Goal: Information Seeking & Learning: Learn about a topic

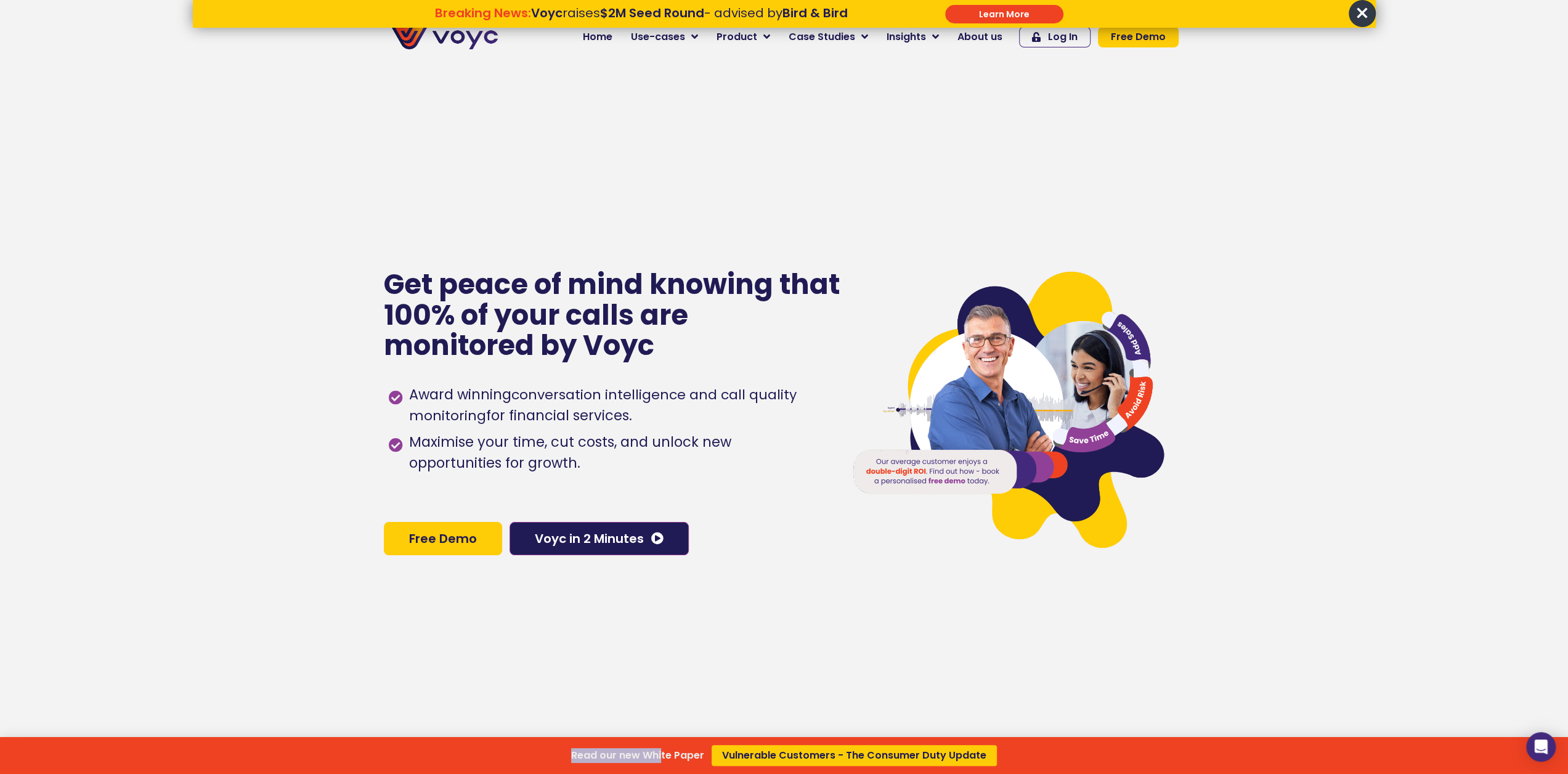
drag, startPoint x: 669, startPoint y: 357, endPoint x: 386, endPoint y: 296, distance: 289.5
click at [386, 296] on div "Read our new White Paper Vulnerable Customers - The Consumer Duty Update" at bounding box center [784, 387] width 1568 height 774
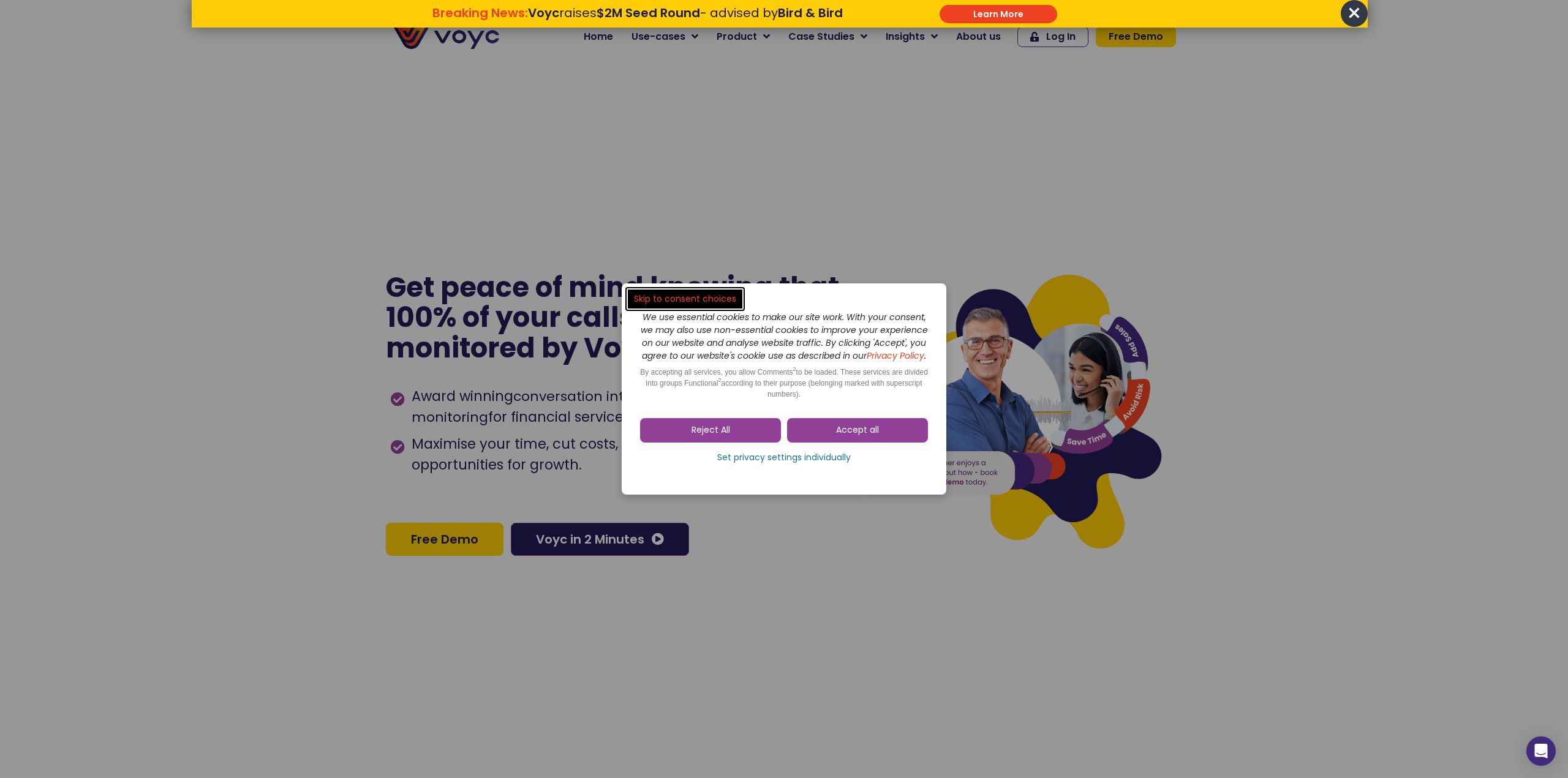
click at [1352, 13] on dialog "Skip to consent choices We use essential cookies to make our site work. With yo…" at bounding box center [784, 389] width 1568 height 778
click at [842, 437] on span "Accept all" at bounding box center [858, 430] width 43 height 13
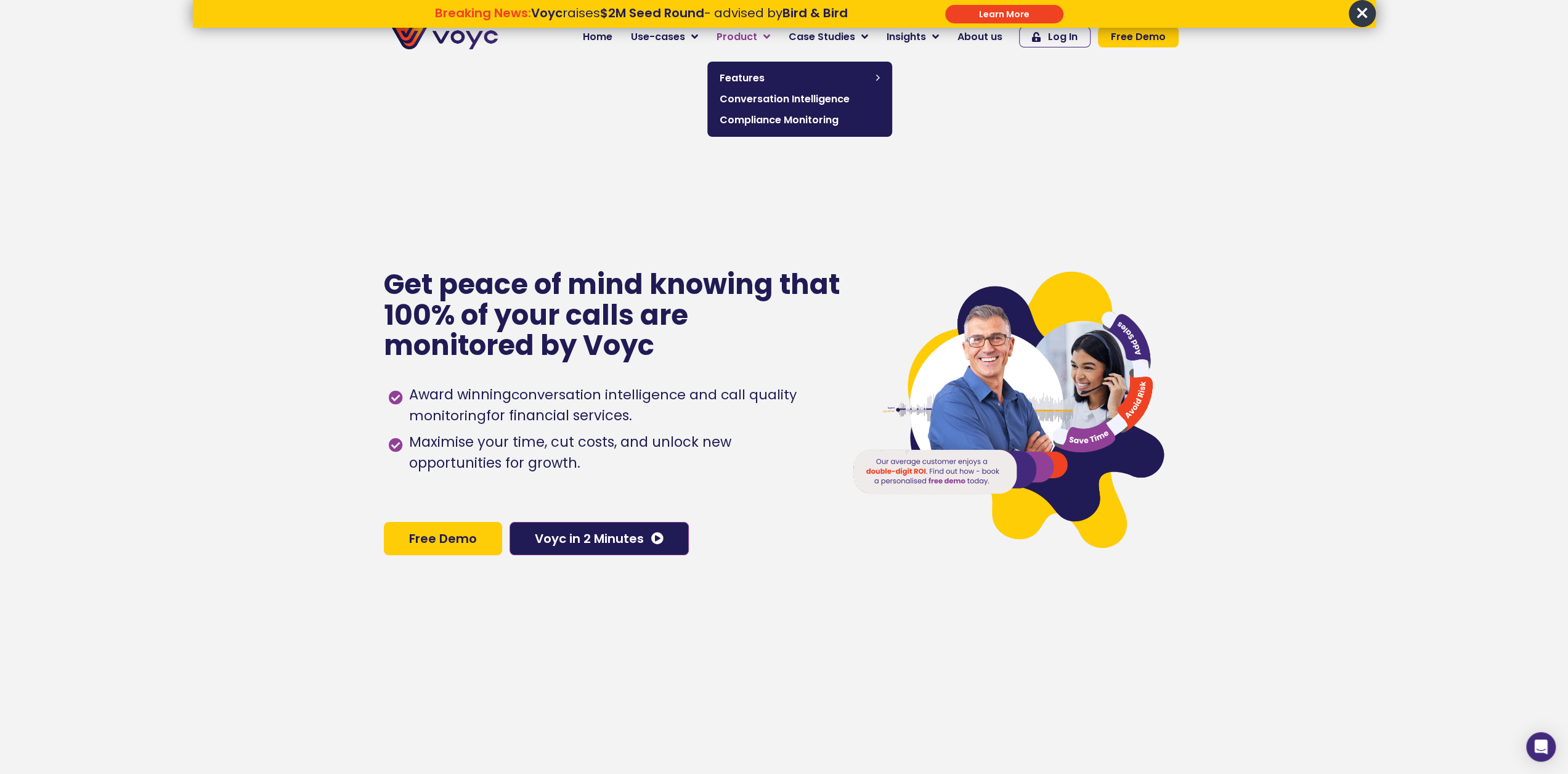
click at [769, 38] on link "Product" at bounding box center [743, 36] width 72 height 25
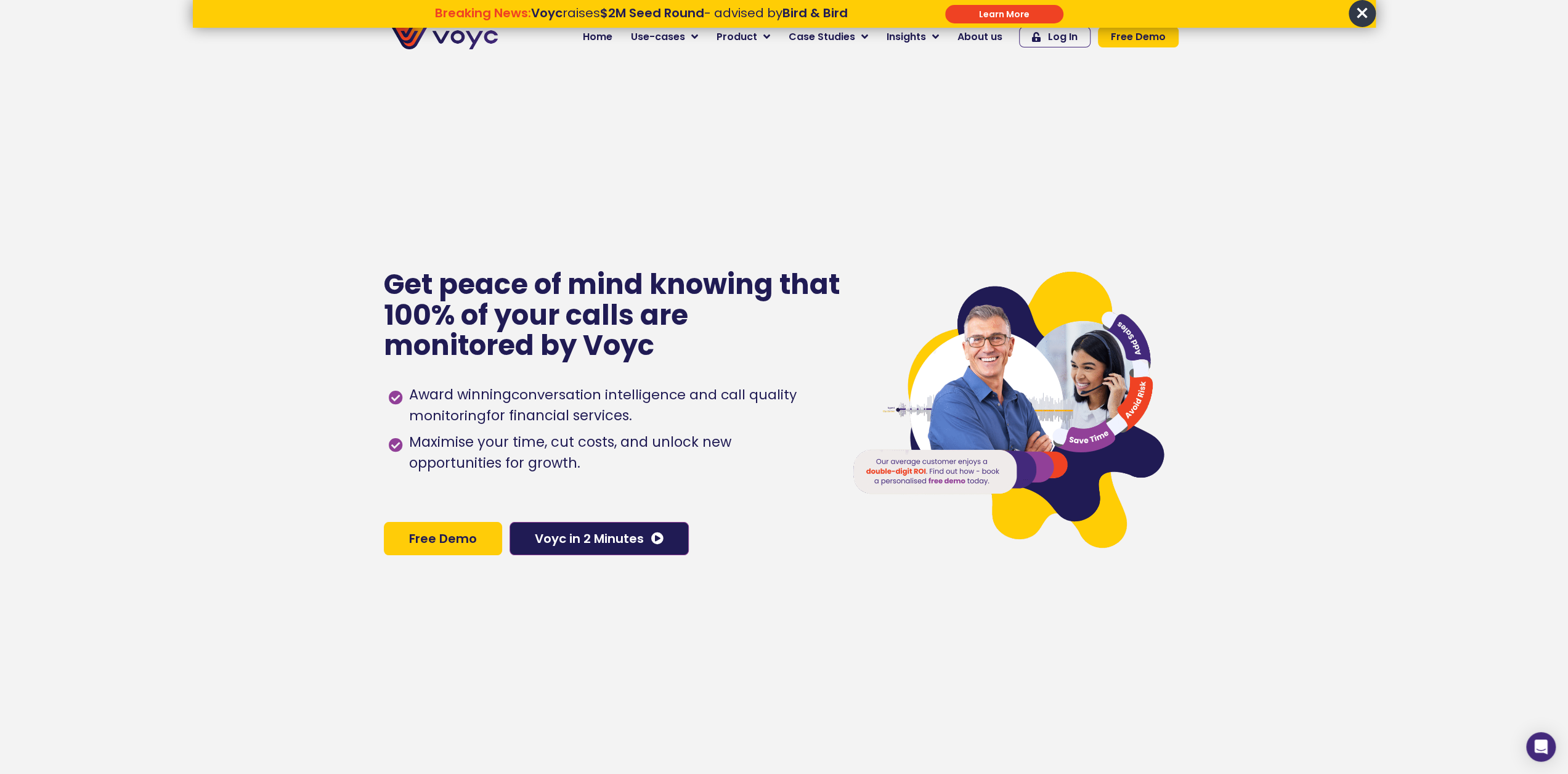
click at [709, 178] on div "Get peace of mind knowing that 100% of your calls are monitored by Voyc Award w…" at bounding box center [608, 412] width 449 height 774
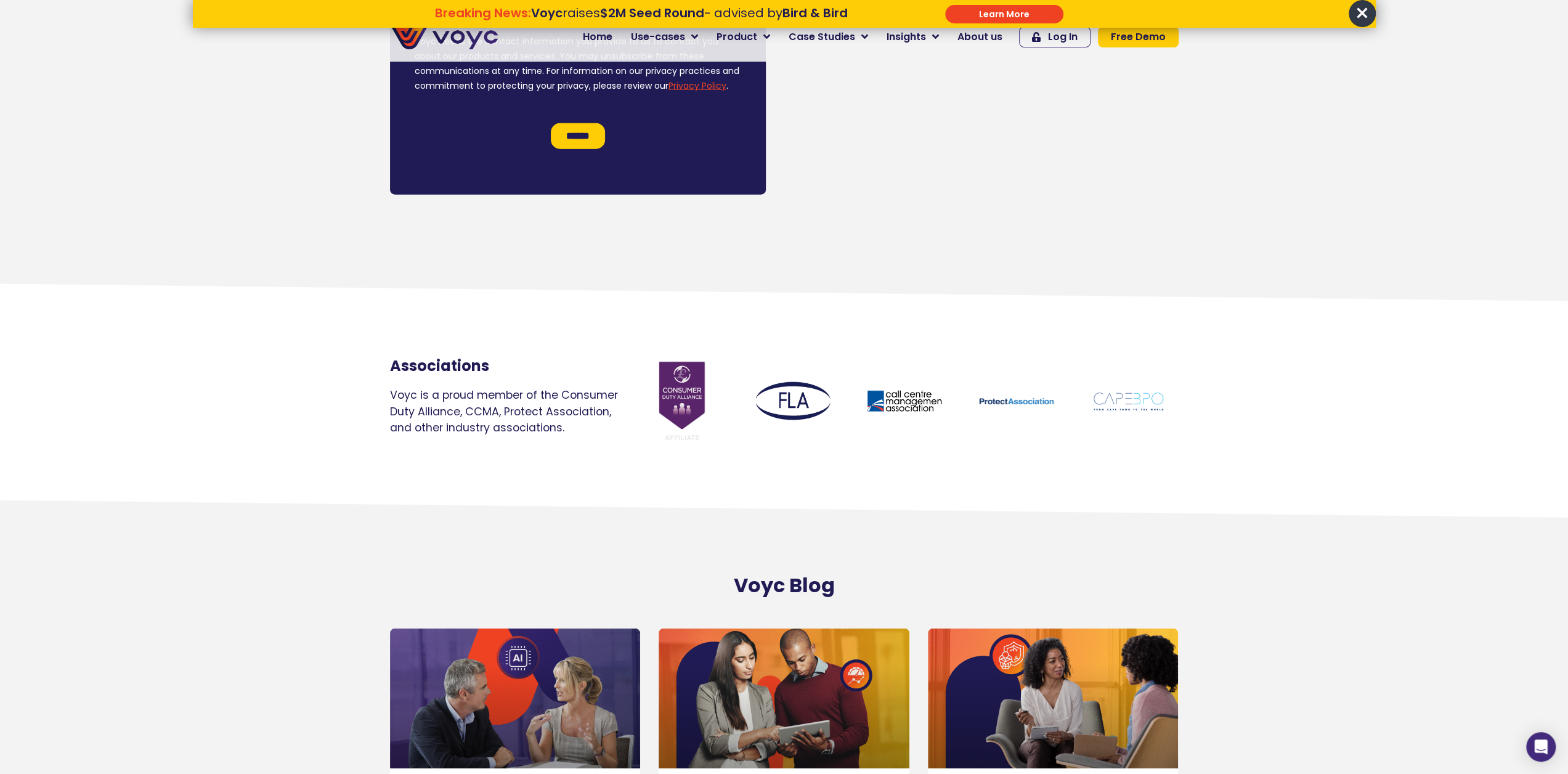
scroll to position [8297, 0]
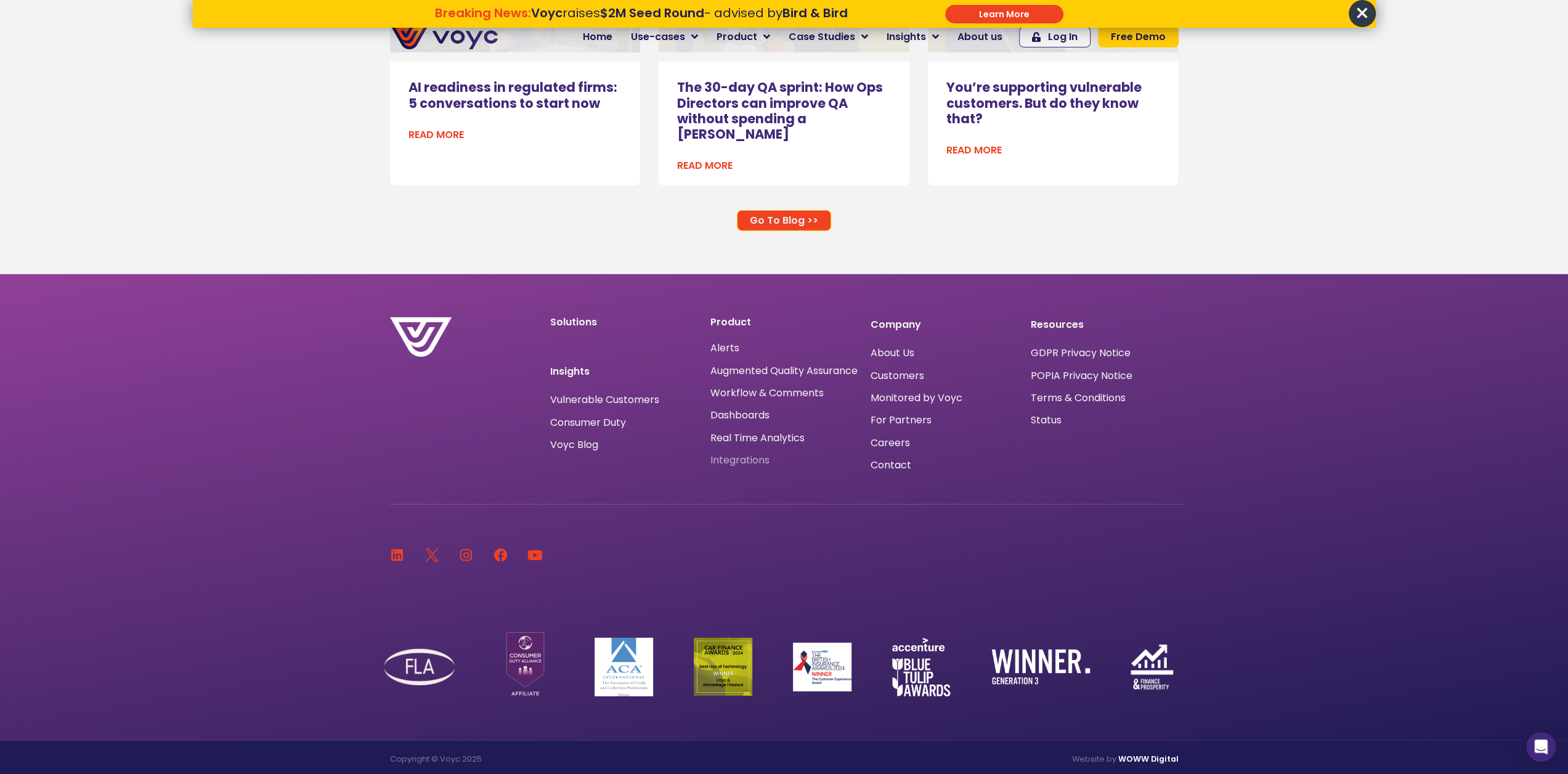
click at [758, 461] on span "Integrations" at bounding box center [740, 461] width 59 height 0
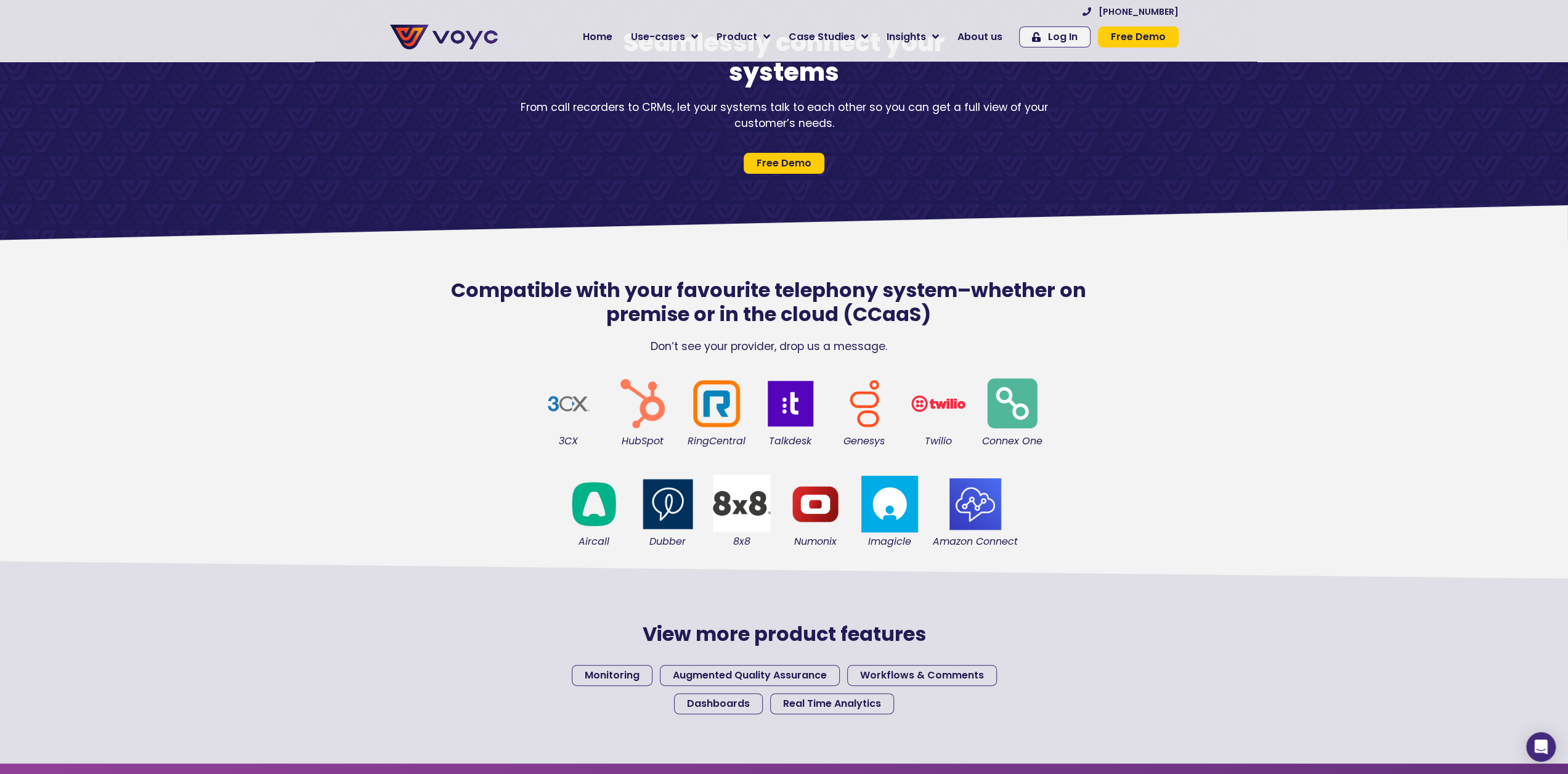
scroll to position [123, 0]
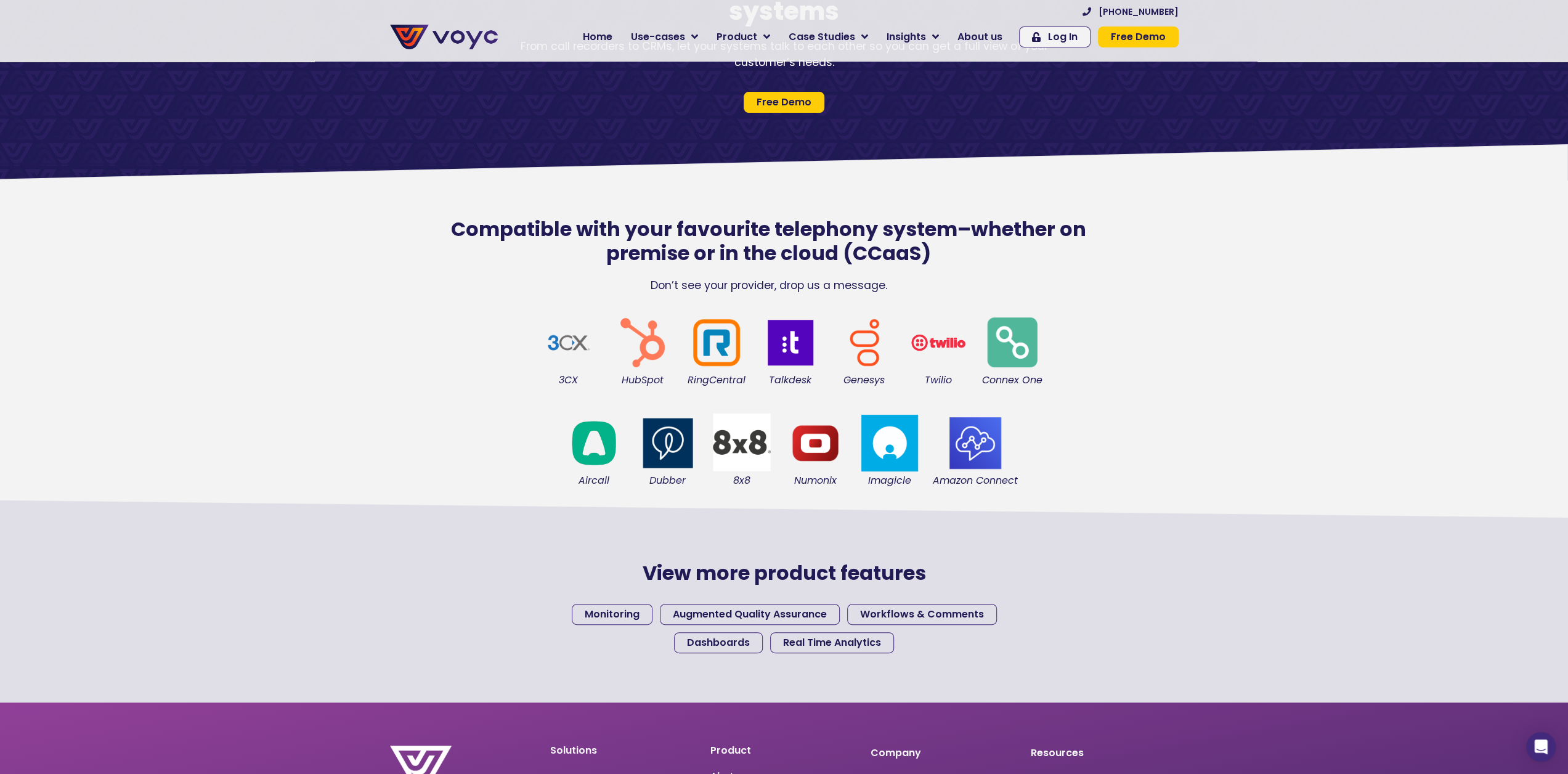
click at [1220, 513] on icon at bounding box center [784, 508] width 1569 height 18
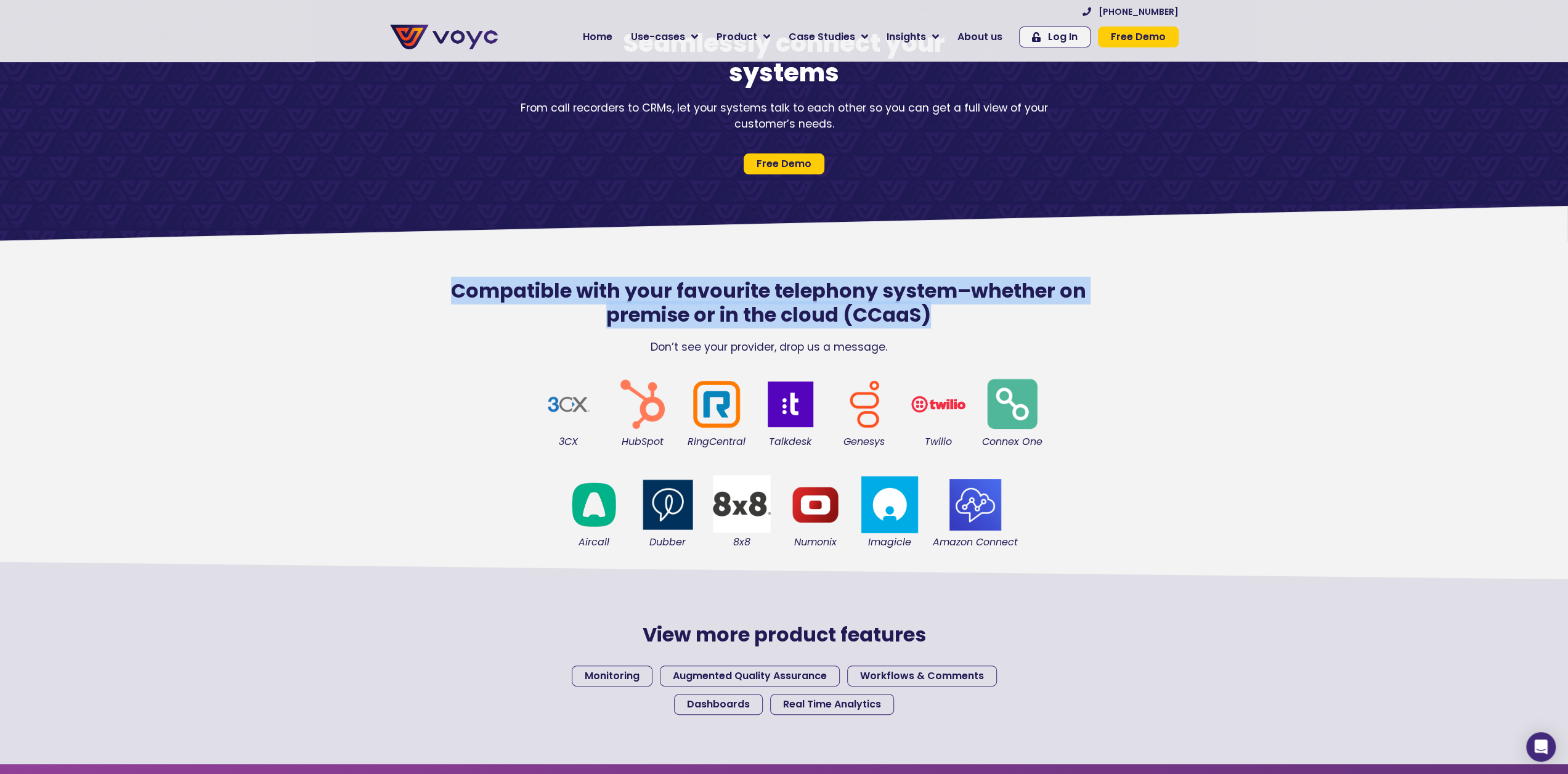
drag, startPoint x: 970, startPoint y: 318, endPoint x: 456, endPoint y: 283, distance: 515.2
click at [456, 283] on h2 "Compatible with your favourite telephony system–whether on premise or in the cl…" at bounding box center [768, 303] width 696 height 48
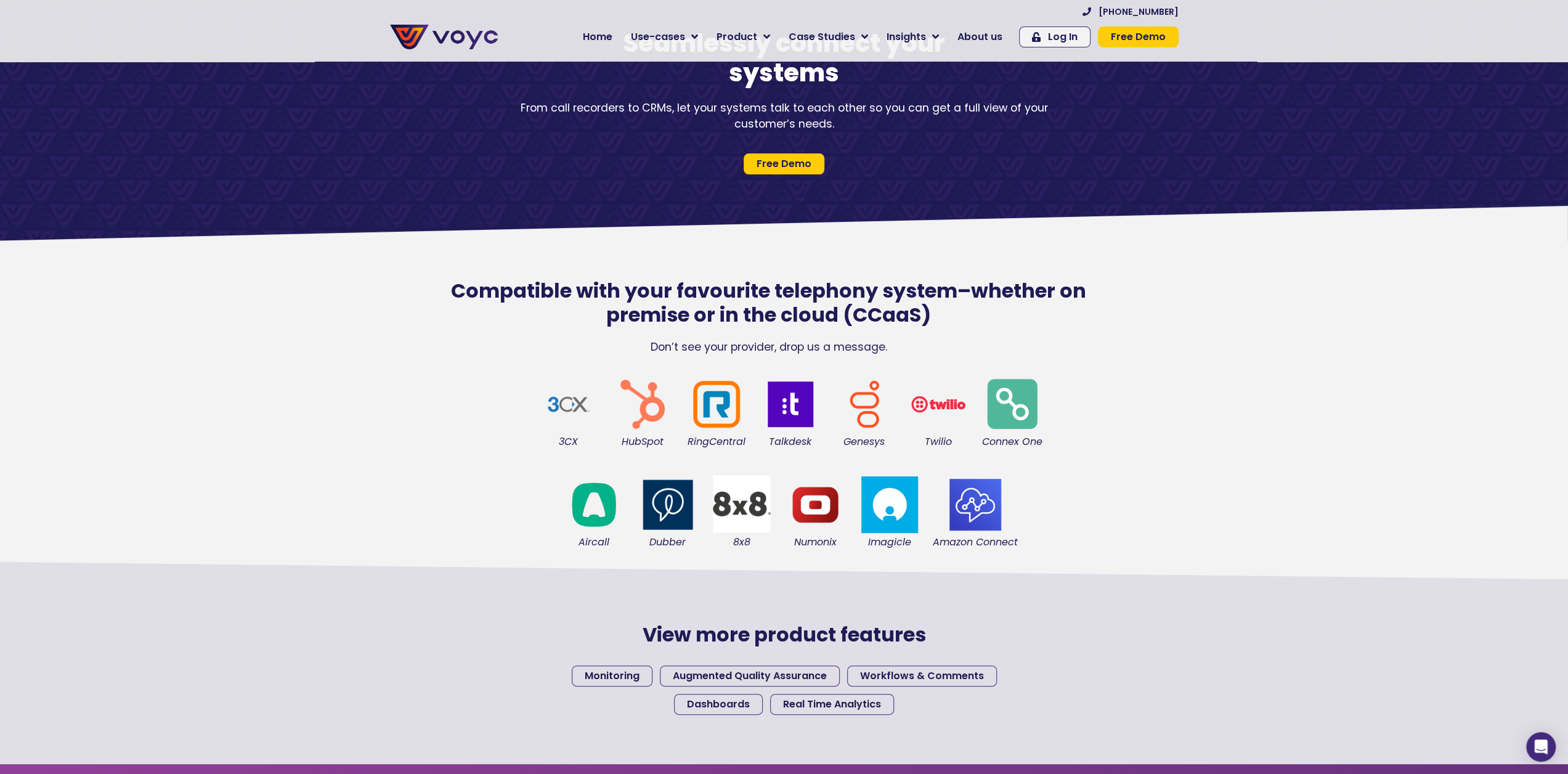
click at [859, 340] on p "Don’t see your provider, drop us a message." at bounding box center [768, 346] width 696 height 16
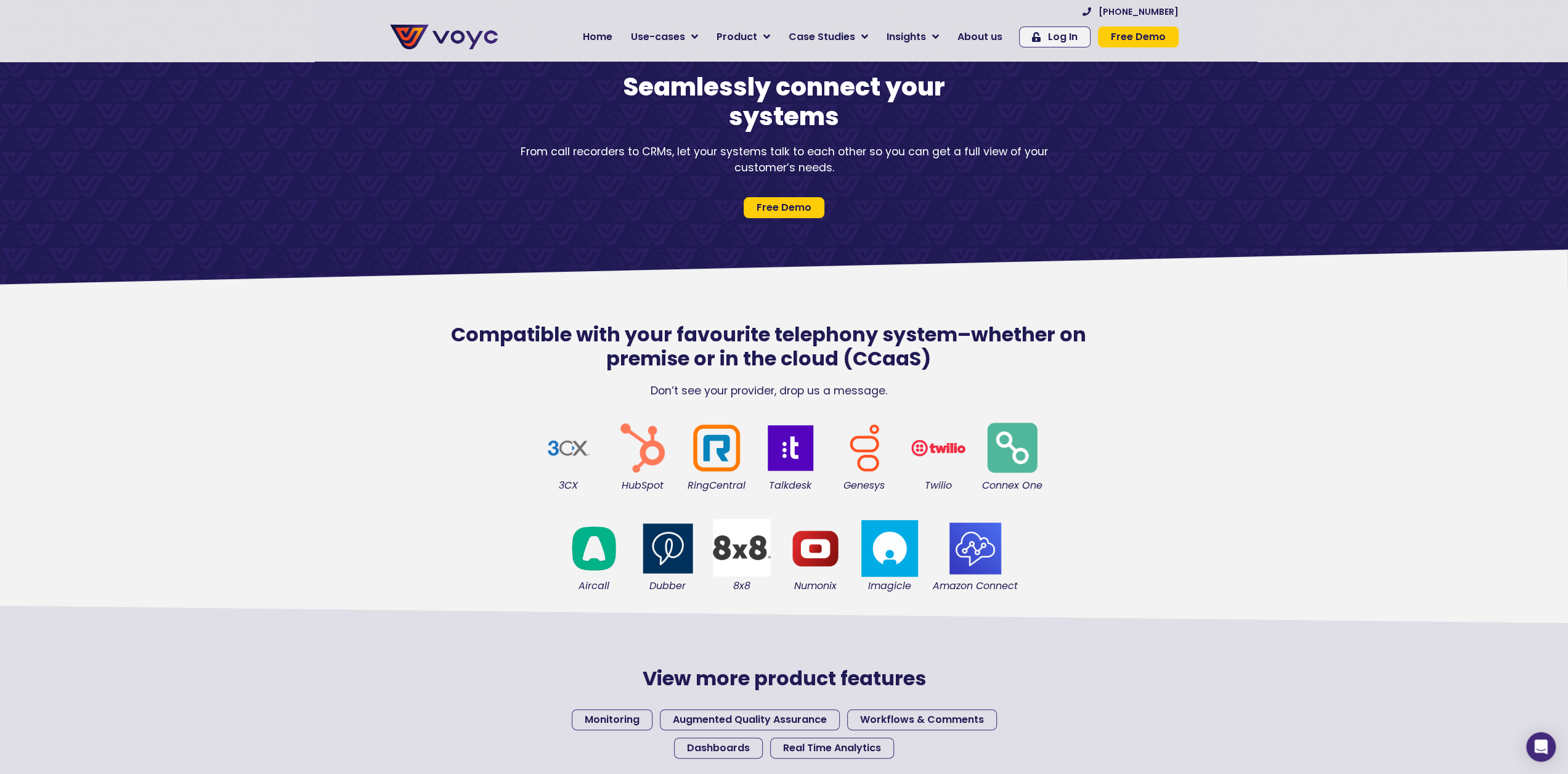
scroll to position [0, 0]
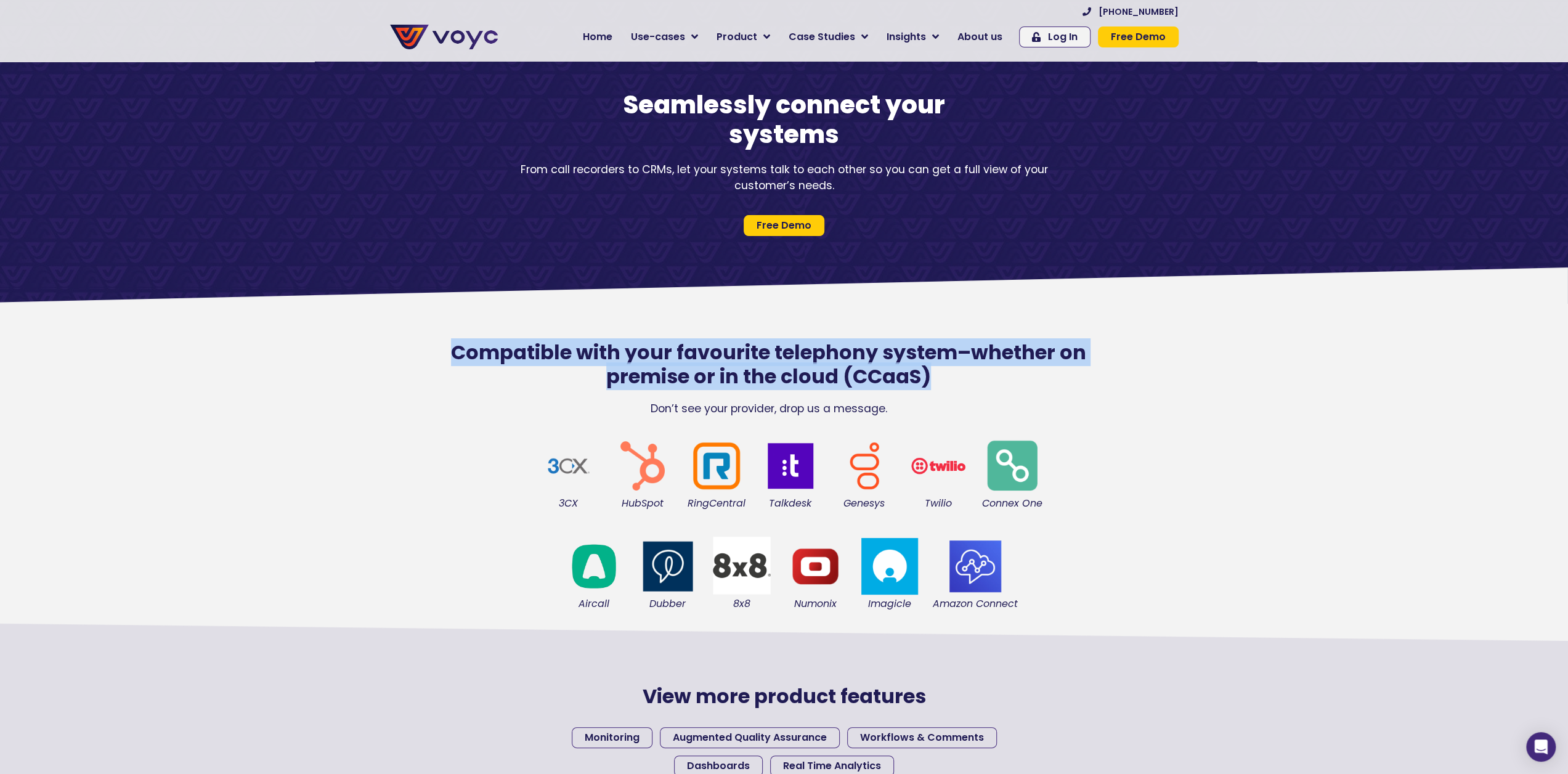
drag, startPoint x: 933, startPoint y: 382, endPoint x: 456, endPoint y: 355, distance: 477.8
click at [456, 355] on h2 "Compatible with your favourite telephony system–whether on premise or in the cl…" at bounding box center [768, 365] width 696 height 48
